Goal: Information Seeking & Learning: Learn about a topic

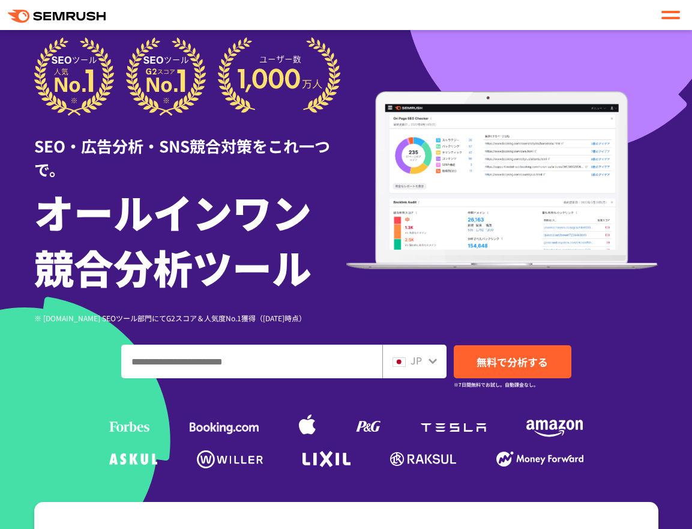
scroll to position [60, 0]
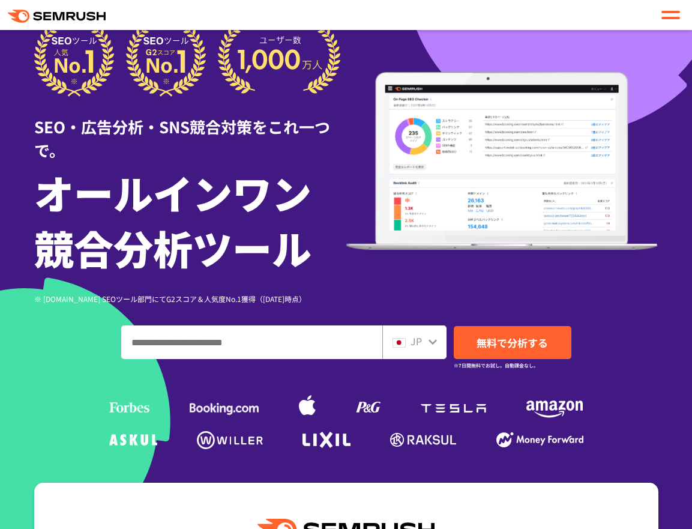
click at [187, 347] on input "ドメイン、キーワードまたはURLを入力してください" at bounding box center [252, 342] width 260 height 32
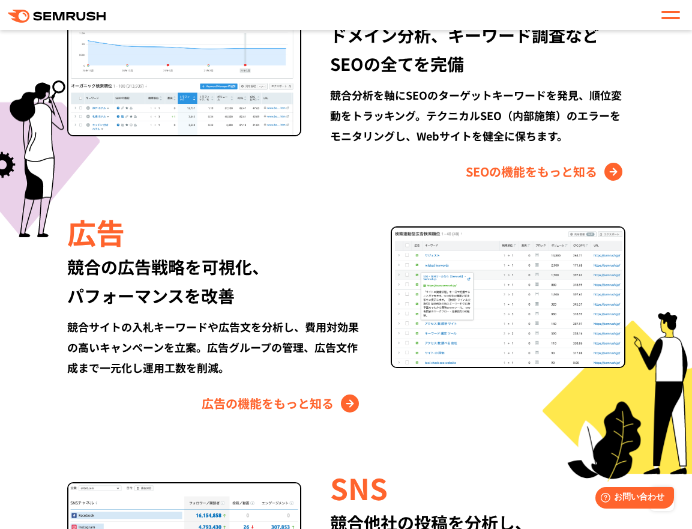
scroll to position [1260, 0]
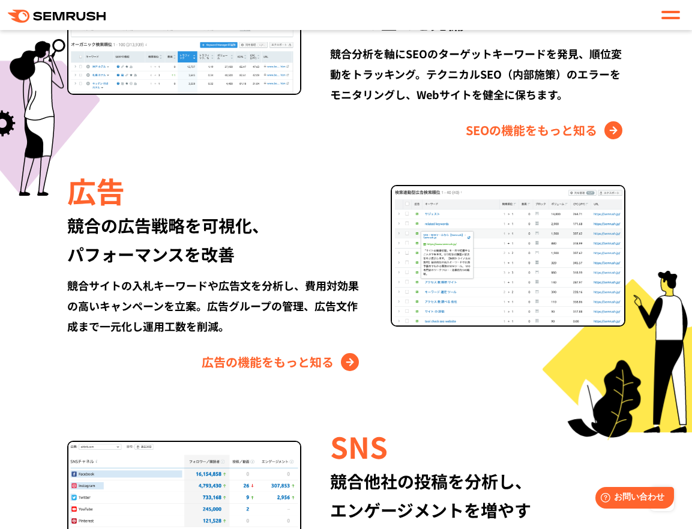
click at [50, 404] on div "Semrushでできること SEO、広告、SNSなどデジタルマーケティングのあらゆる領域を網羅。 競合サイトの調査・分析、順位変動のトラッキングなどを一元化し…" at bounding box center [346, 257] width 648 height 1047
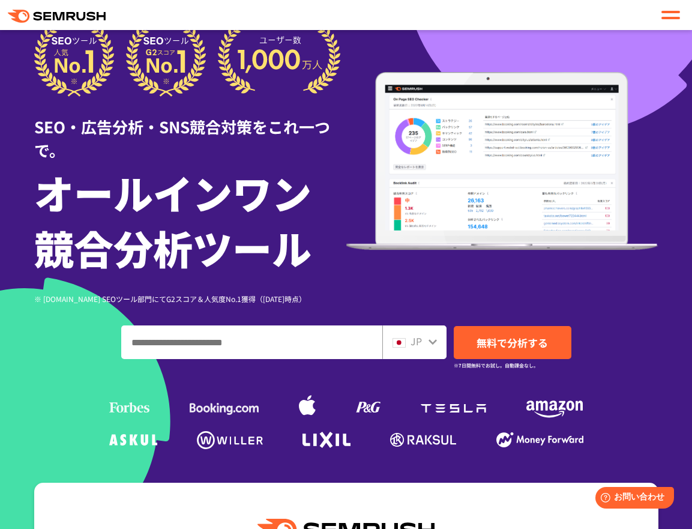
scroll to position [0, 0]
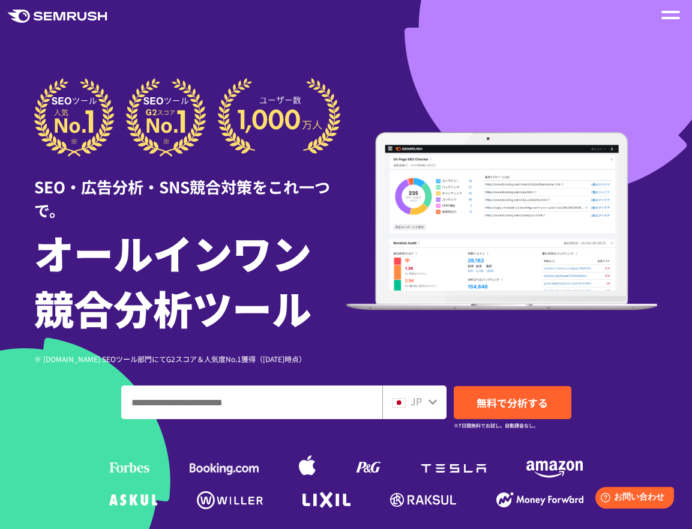
click at [212, 404] on input "ドメイン、キーワードまたはURLを入力してください" at bounding box center [252, 402] width 260 height 32
paste input "**********"
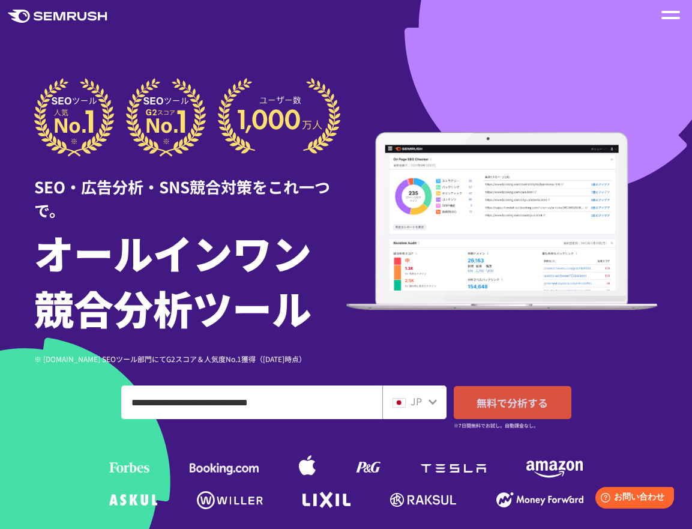
type input "**********"
click at [511, 408] on span "無料で分析する" at bounding box center [511, 402] width 71 height 15
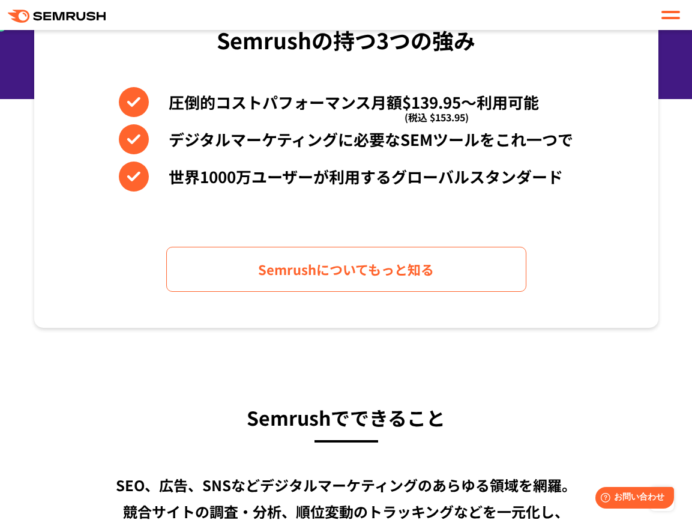
scroll to position [600, 0]
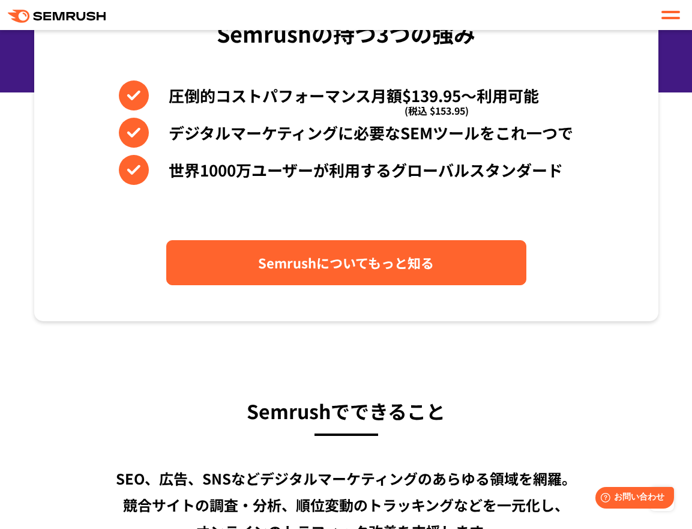
click at [295, 281] on link "Semrushについてもっと知る" at bounding box center [346, 262] width 360 height 45
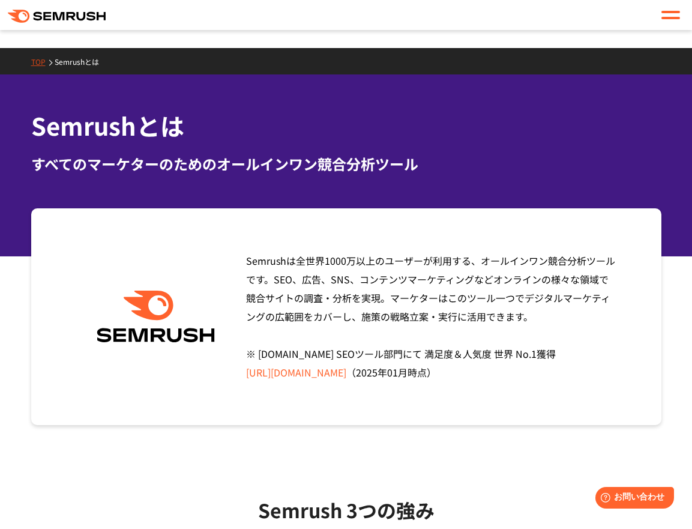
click at [669, 17] on span at bounding box center [670, 18] width 19 height 2
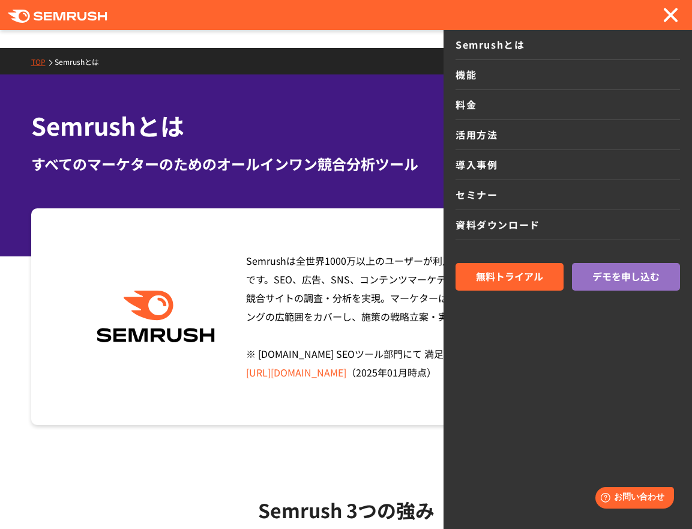
click at [476, 202] on link "セミナー" at bounding box center [567, 195] width 224 height 30
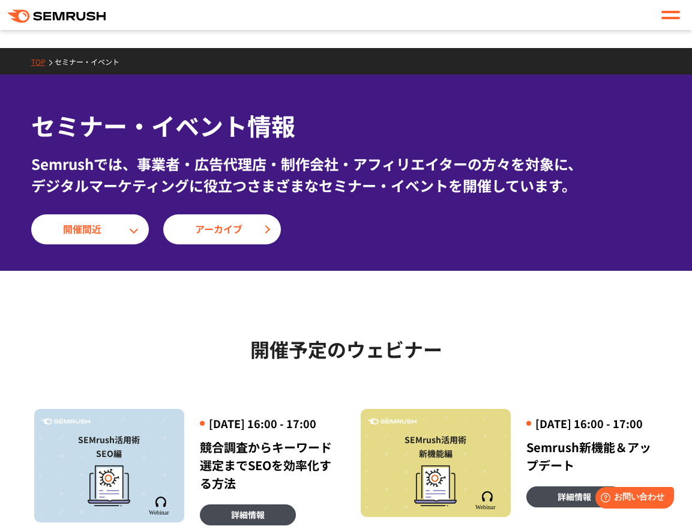
scroll to position [240, 0]
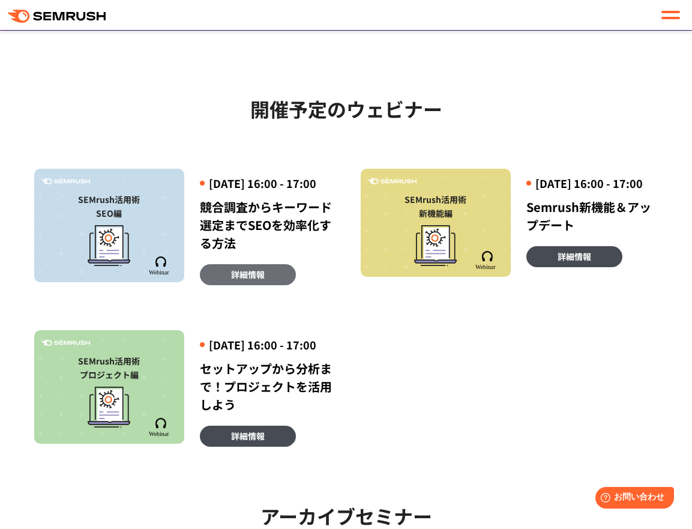
click at [232, 281] on span "詳細情報" at bounding box center [248, 274] width 34 height 13
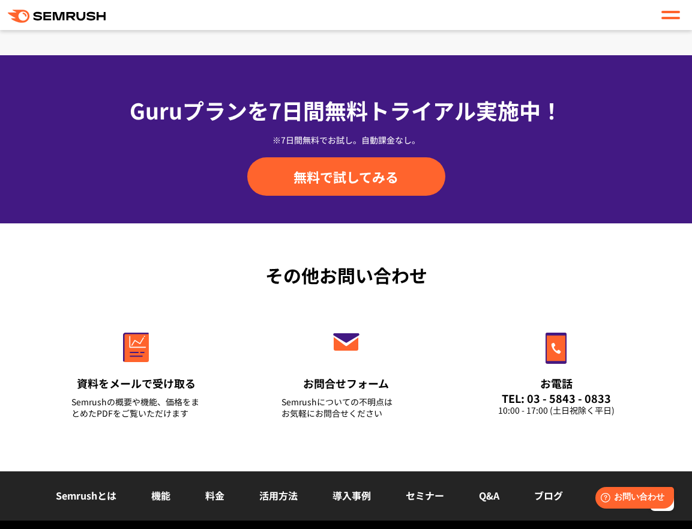
scroll to position [2160, 0]
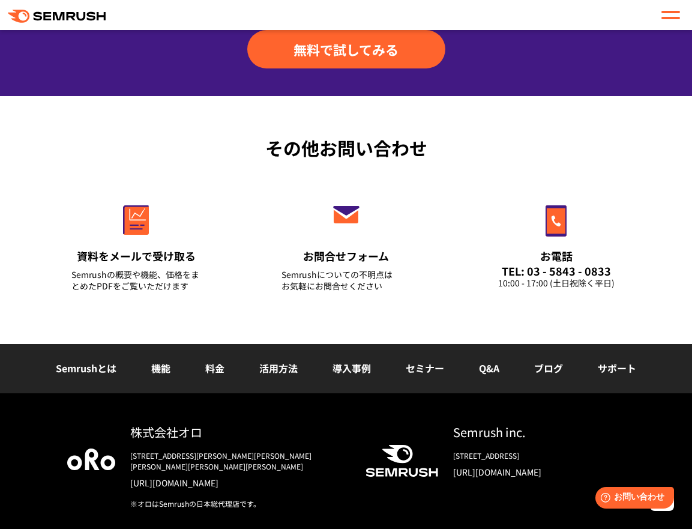
drag, startPoint x: 592, startPoint y: 0, endPoint x: 232, endPoint y: 317, distance: 479.1
click at [232, 317] on div "その他お問い合わせ 資料をメールで受け取る Semrushの概要や機能、価格をまとめたPDFをご覧いただけます お問合せフォーム Semrushについての不明…" at bounding box center [346, 220] width 692 height 248
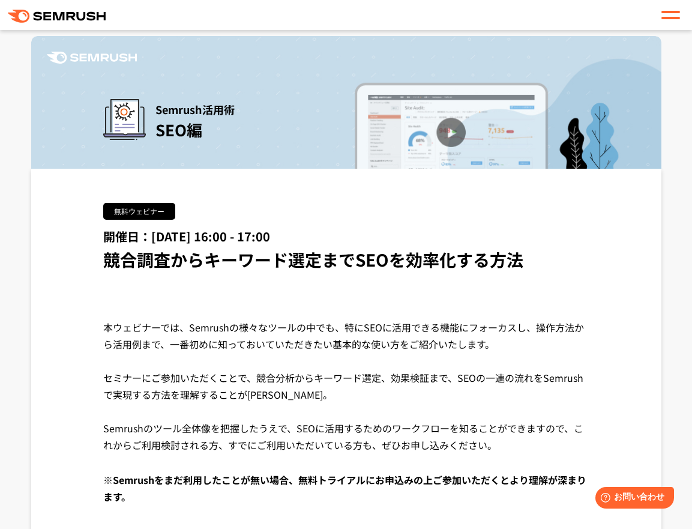
scroll to position [0, 0]
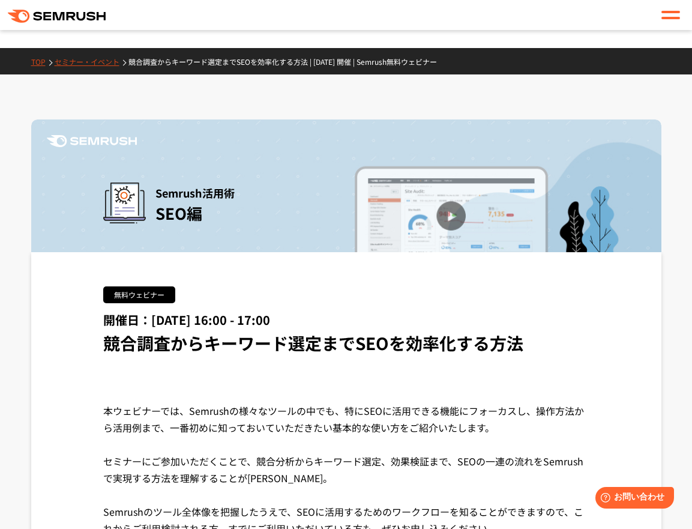
click at [37, 63] on link "TOP" at bounding box center [42, 61] width 23 height 10
